Goal: Information Seeking & Learning: Understand process/instructions

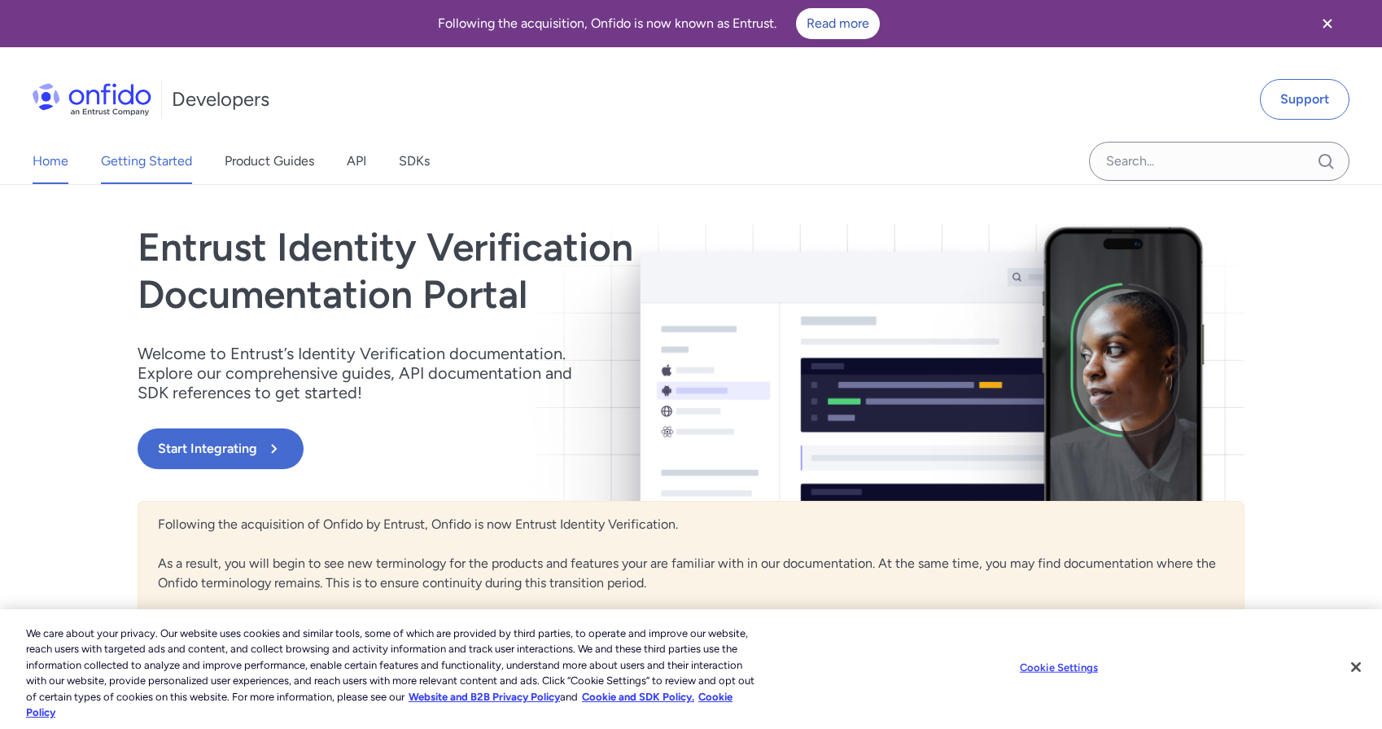
click at [123, 169] on link "Getting Started" at bounding box center [146, 161] width 91 height 46
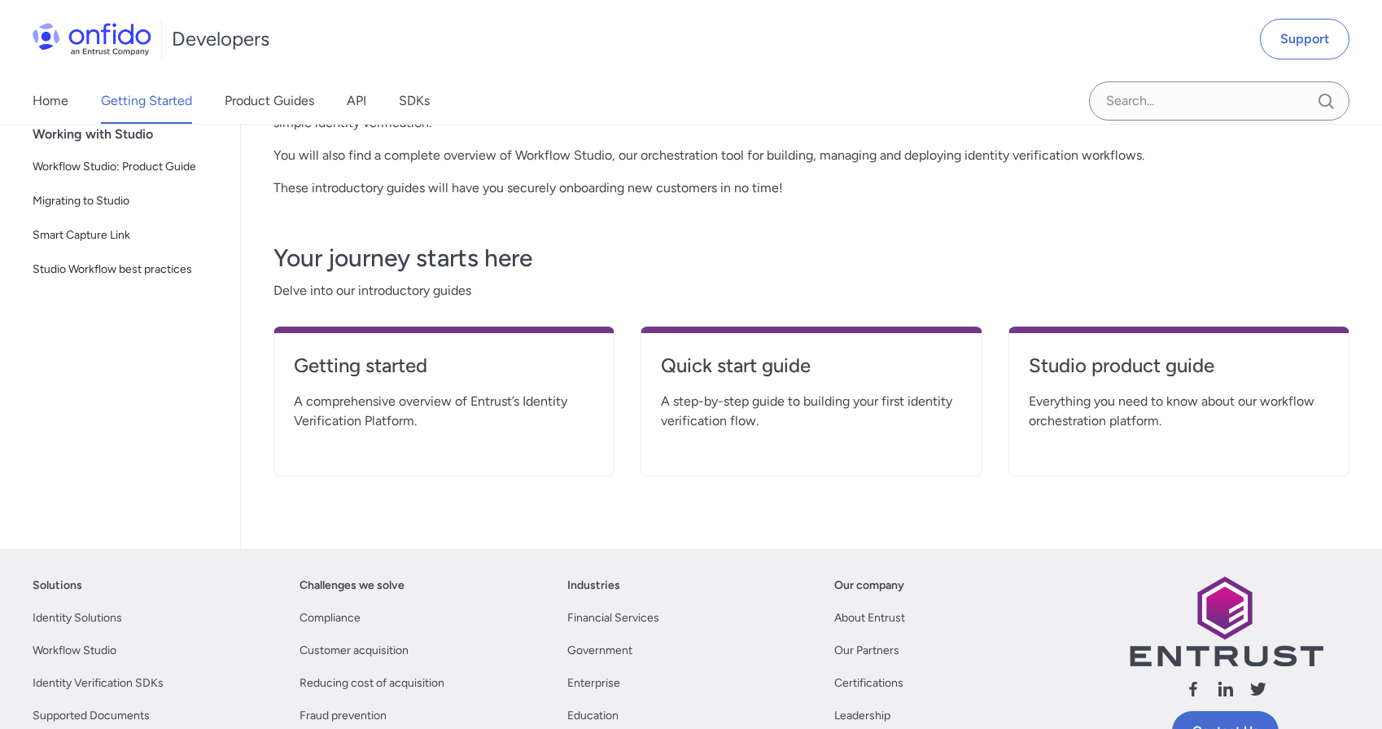
scroll to position [244, 0]
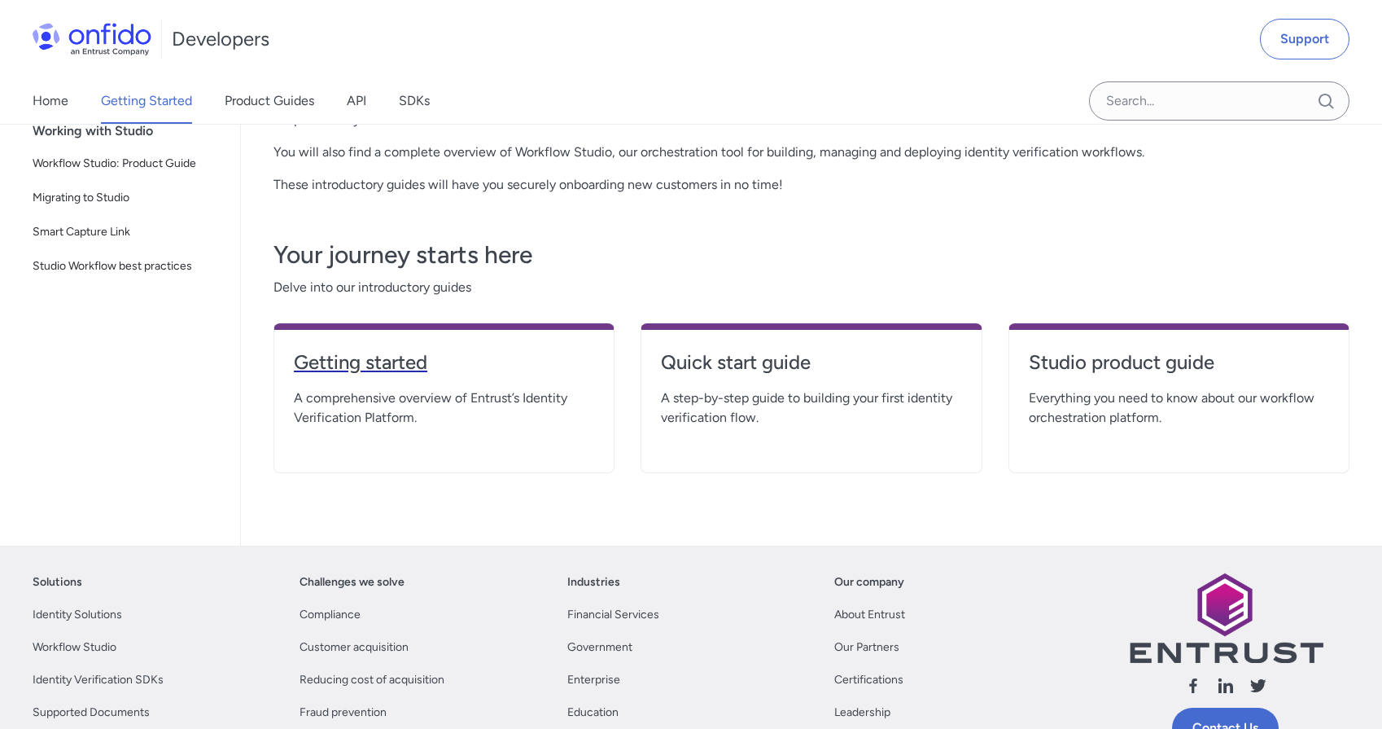
click at [402, 365] on h4 "Getting started" at bounding box center [444, 362] width 300 height 26
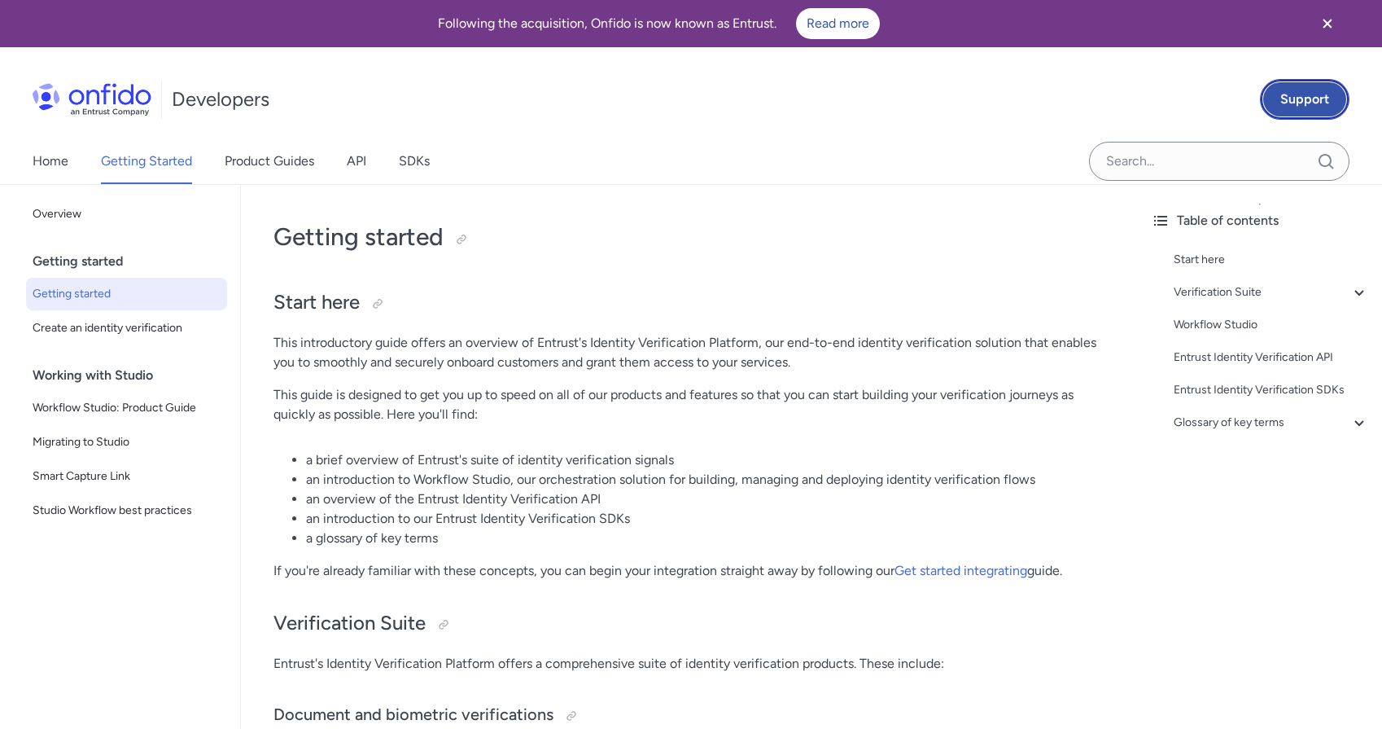
click at [1285, 102] on link "Support" at bounding box center [1305, 99] width 90 height 41
